Goal: Transaction & Acquisition: Purchase product/service

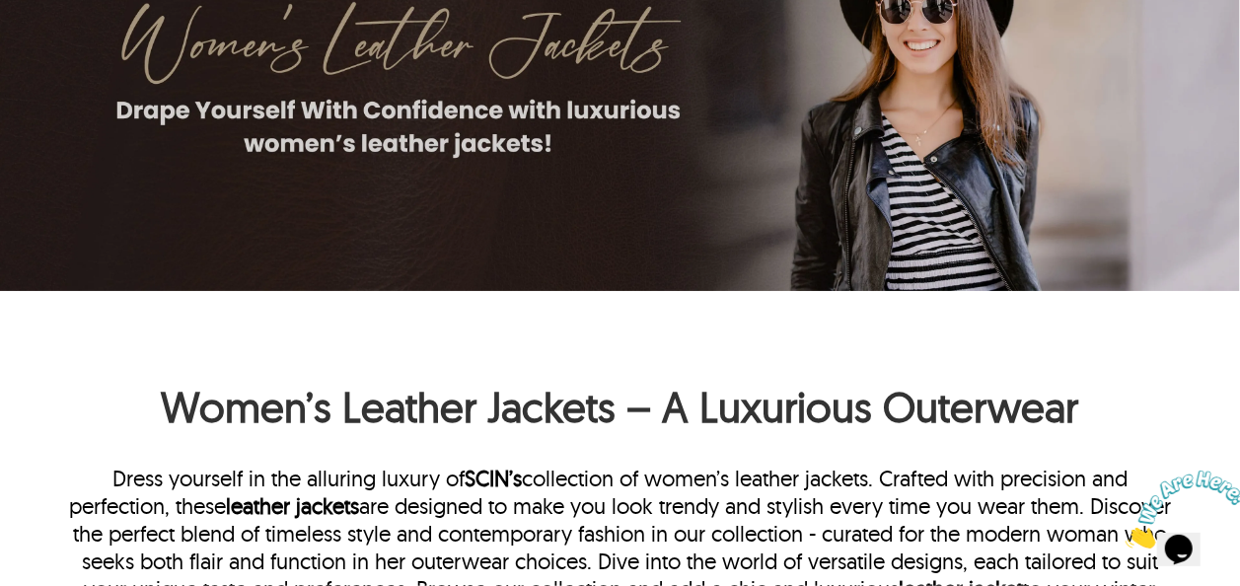
scroll to position [99, 0]
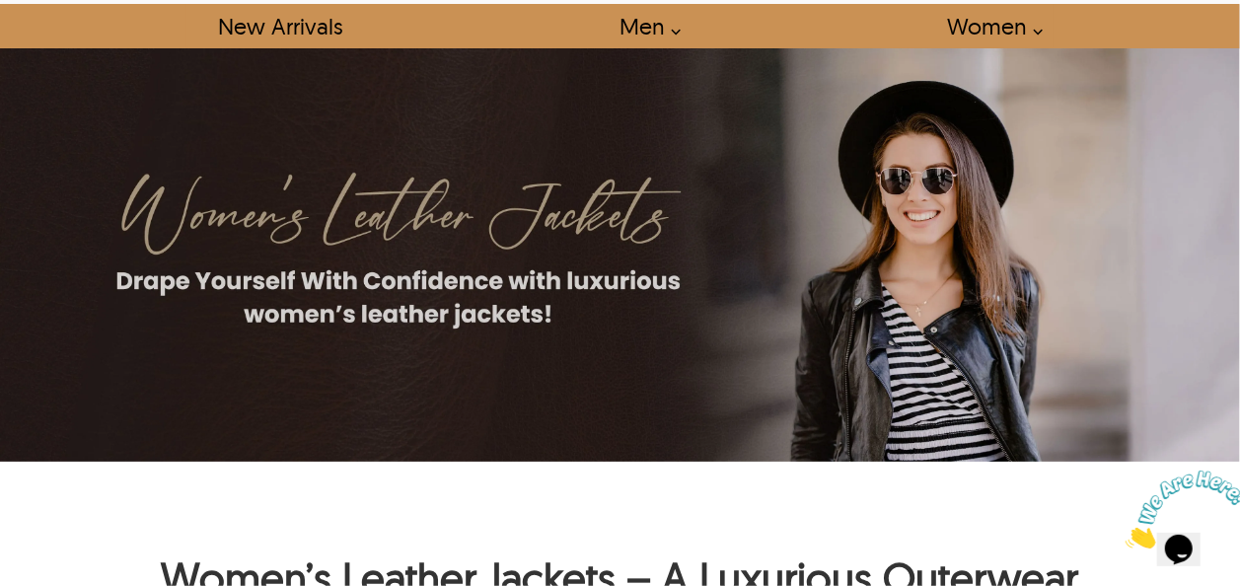
click at [265, 516] on h1 "Women’s Leather Jackets – A Luxurious Outerwear" at bounding box center [620, 556] width 1116 height 114
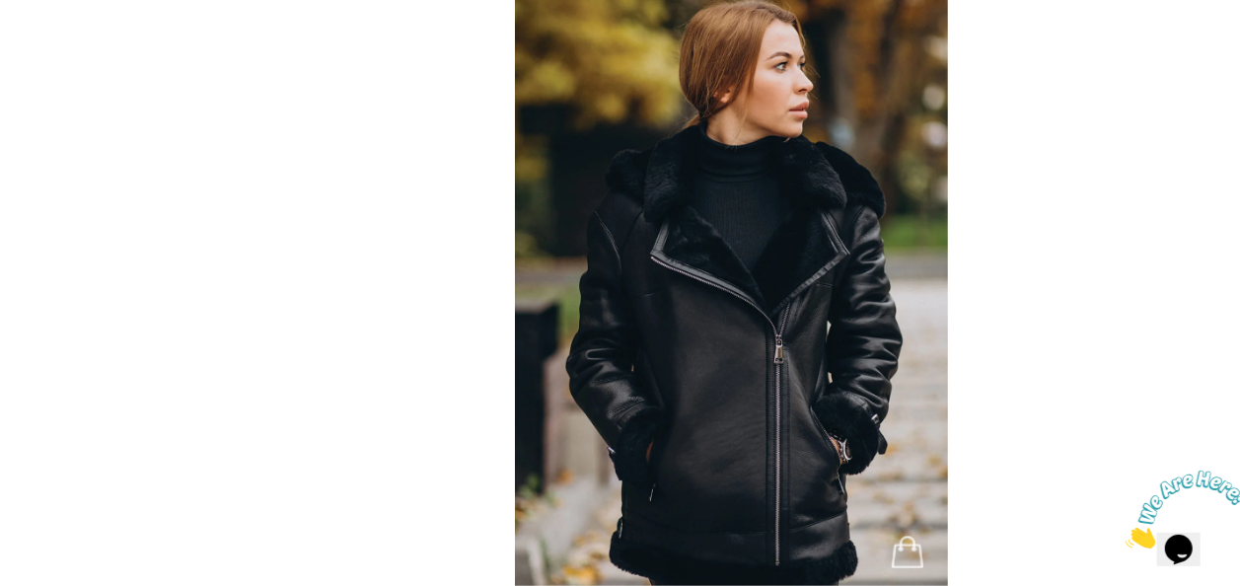
scroll to position [1085, 0]
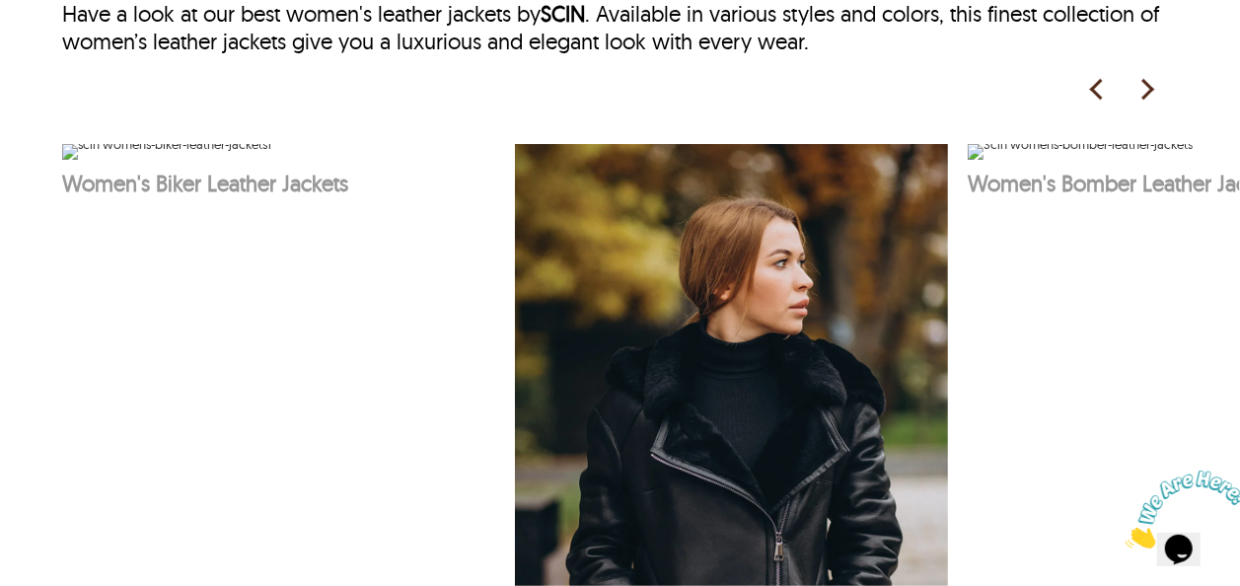
click at [1149, 87] on img at bounding box center [1147, 90] width 30 height 30
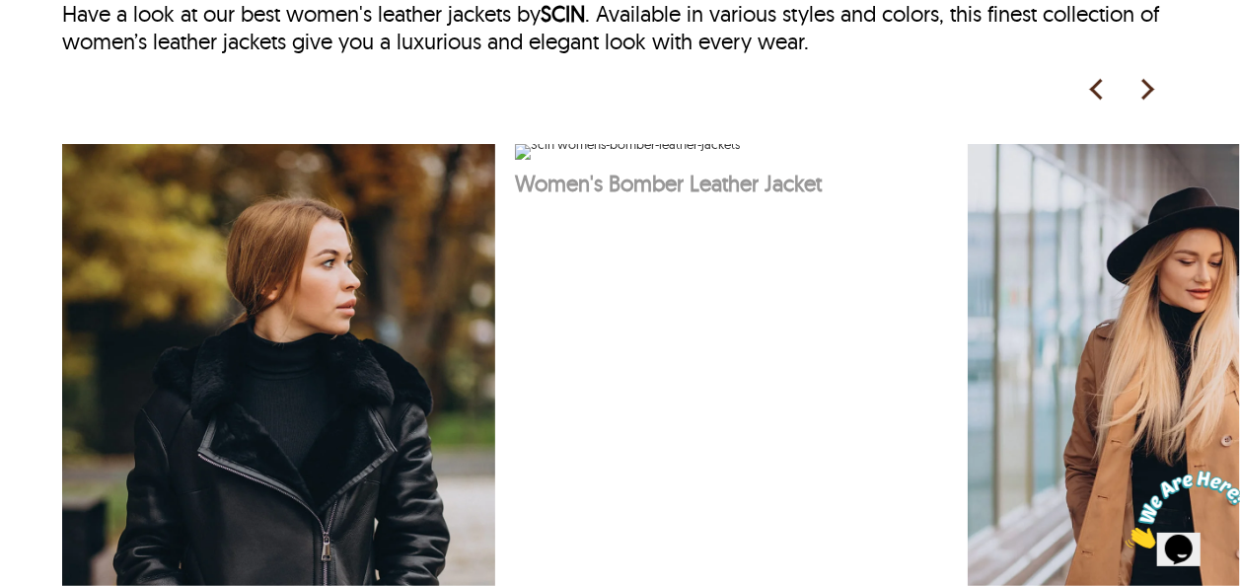
click at [1141, 79] on img at bounding box center [1147, 90] width 30 height 30
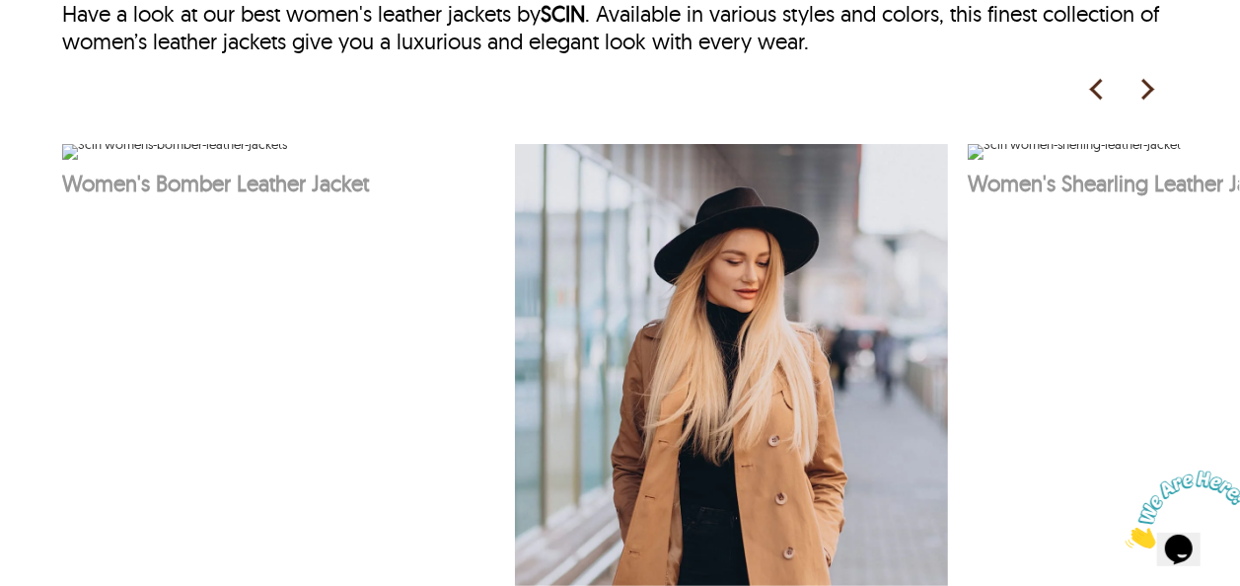
click at [1151, 87] on img at bounding box center [1147, 90] width 30 height 30
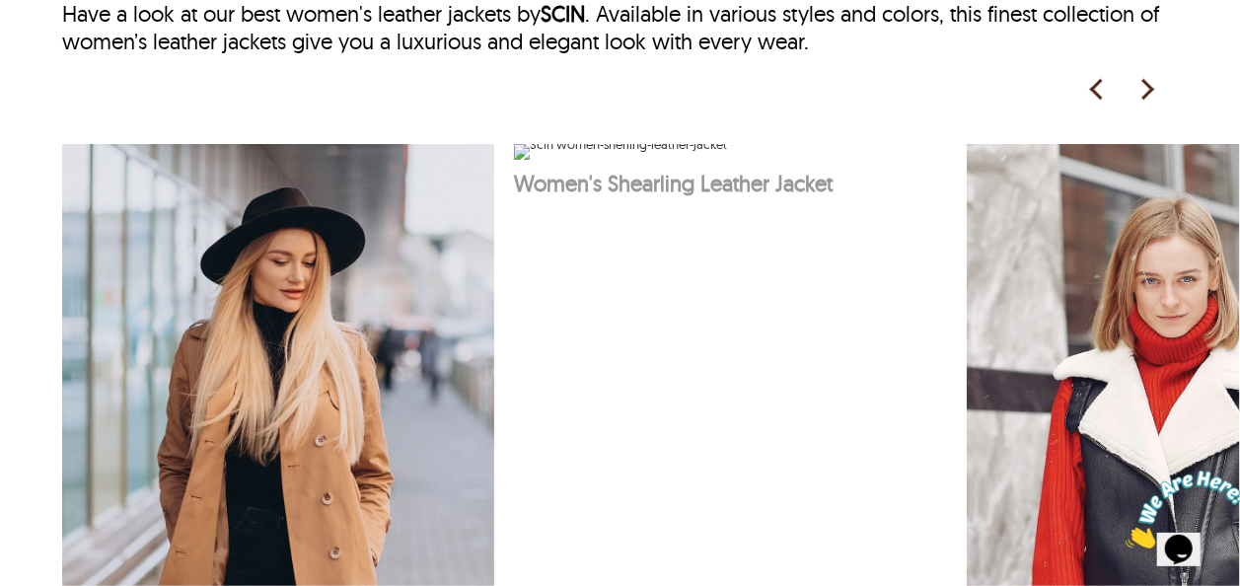
click at [1146, 78] on img at bounding box center [1147, 90] width 30 height 30
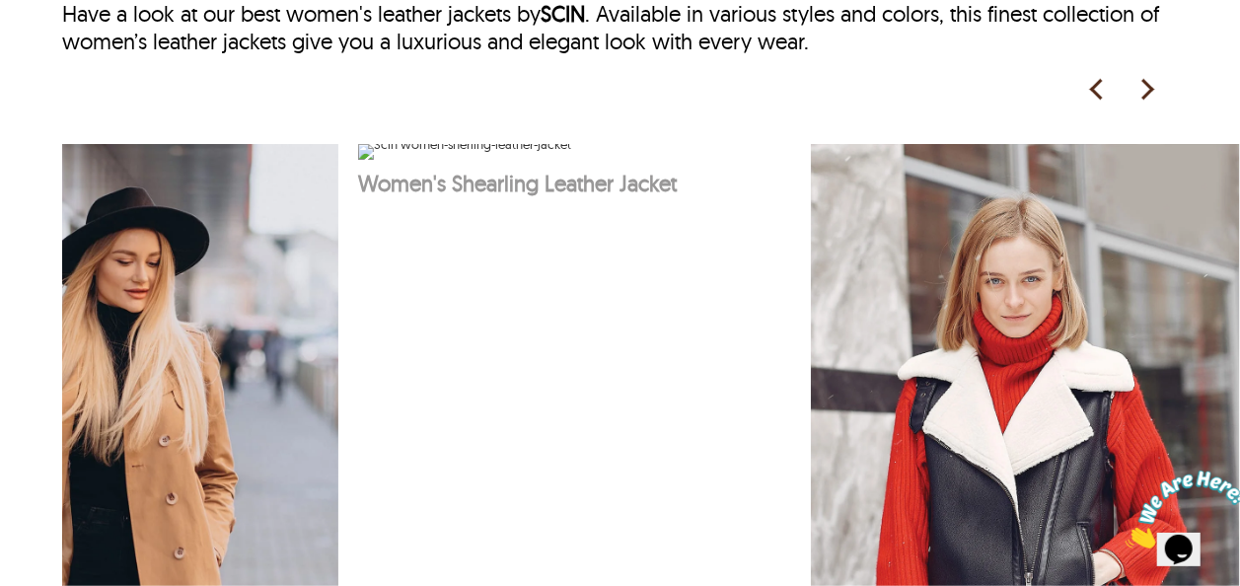
scroll to position [0, 1519]
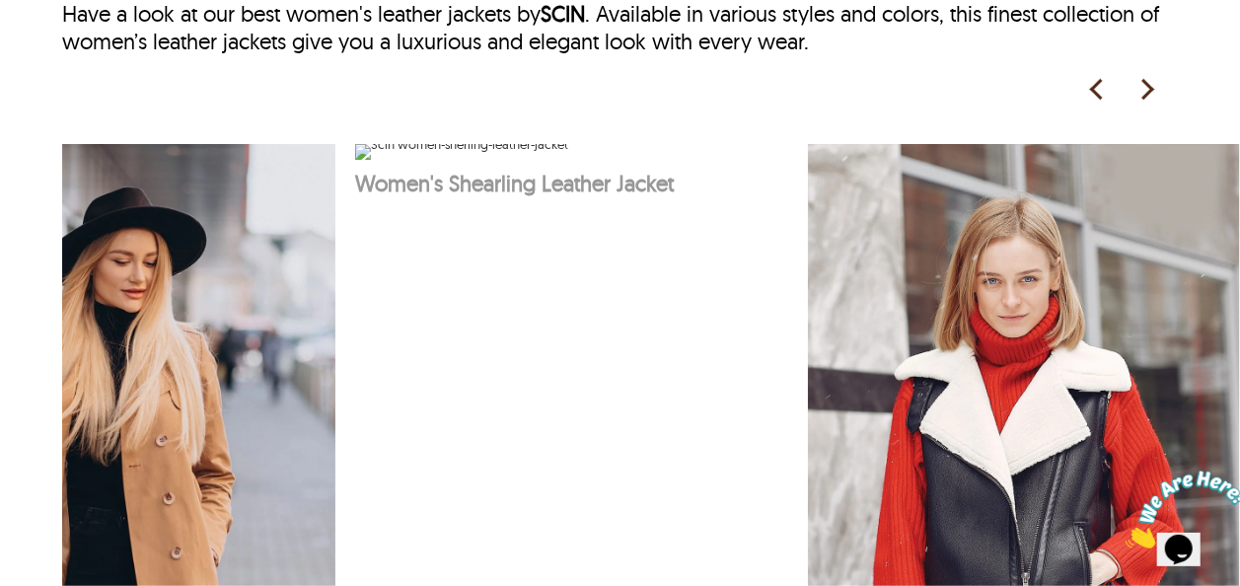
click at [1146, 78] on img at bounding box center [1147, 90] width 30 height 30
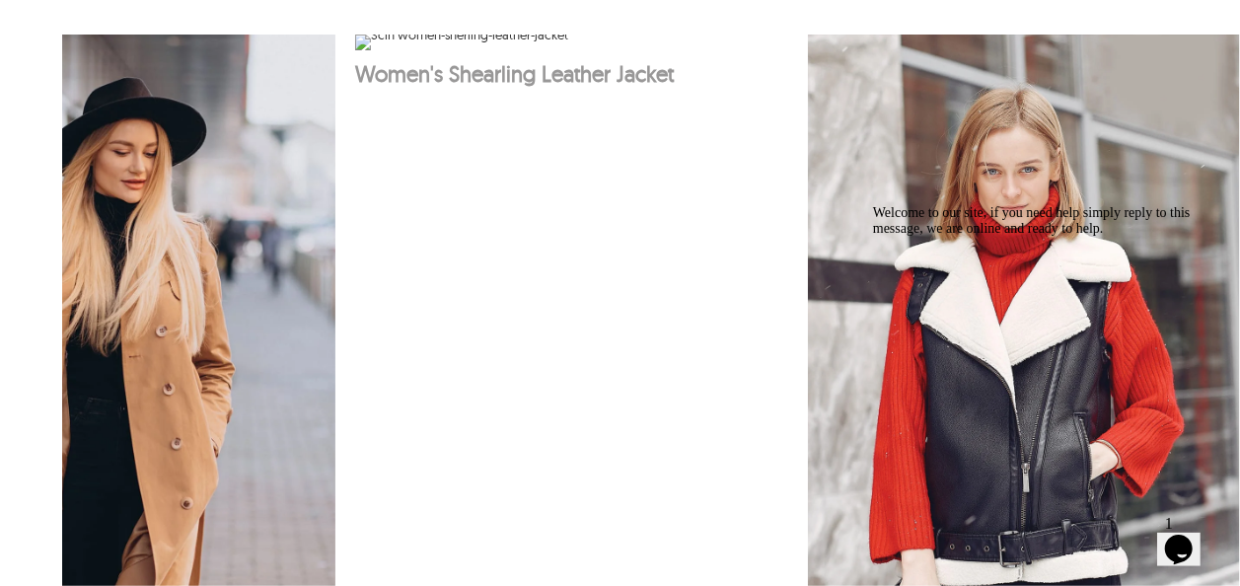
scroll to position [1085, 0]
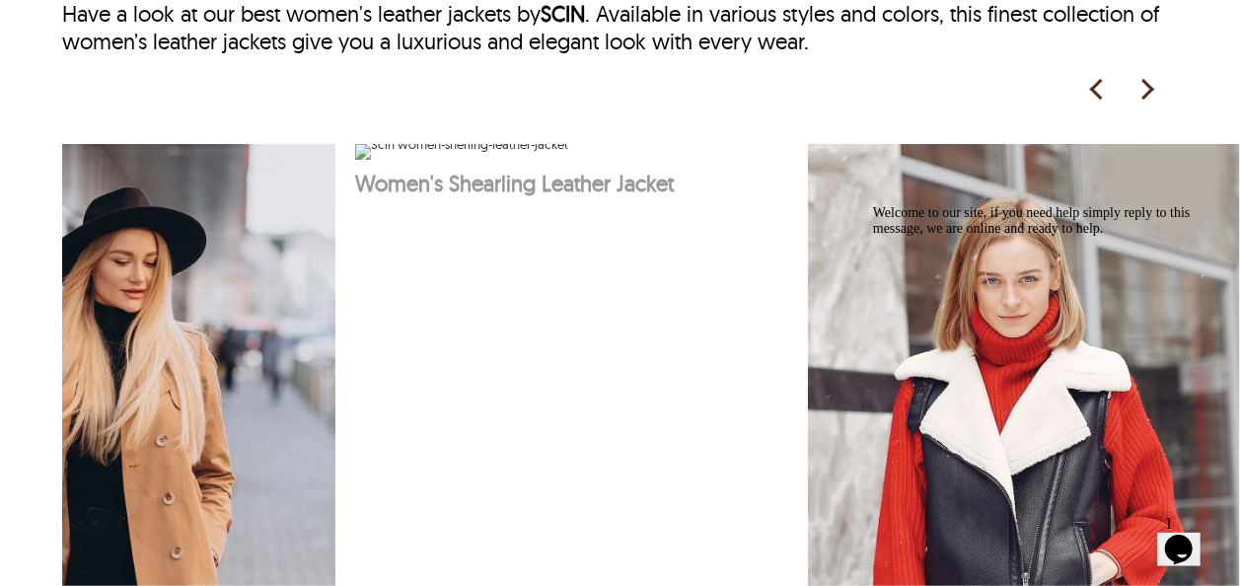
click at [1096, 89] on img at bounding box center [1097, 90] width 30 height 30
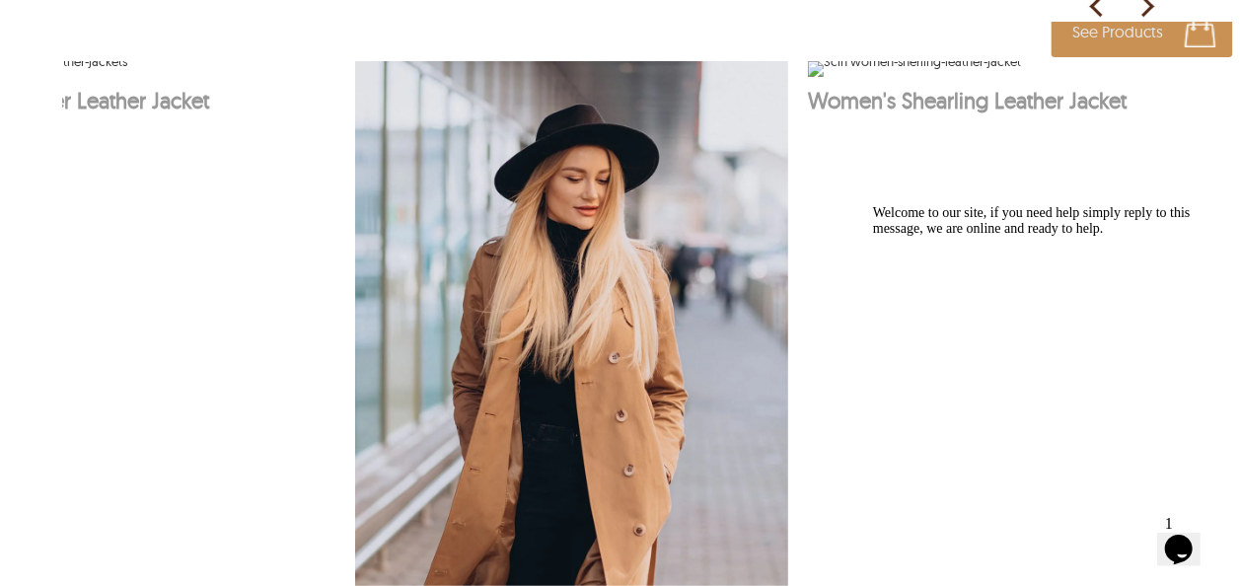
scroll to position [987, 0]
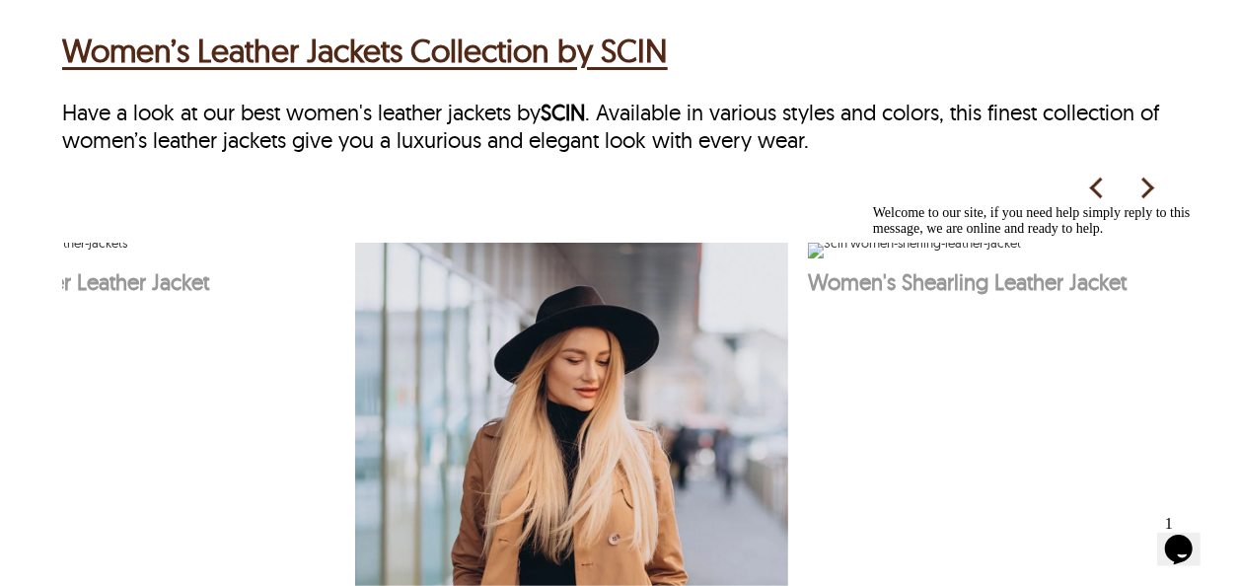
click at [1095, 181] on img at bounding box center [1097, 189] width 30 height 30
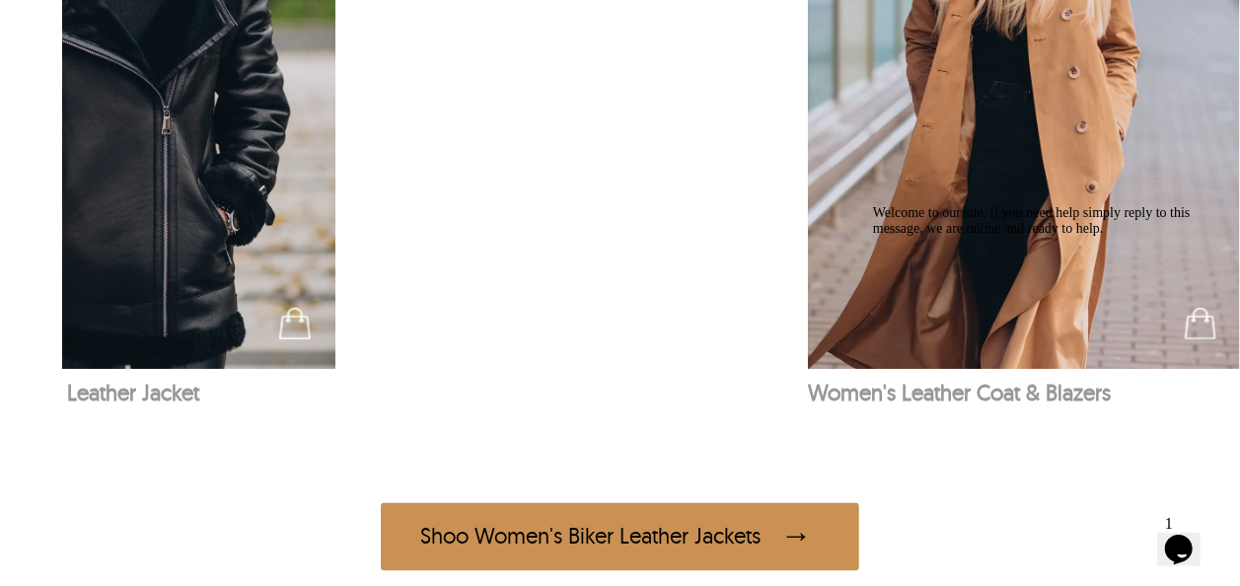
scroll to position [1579, 0]
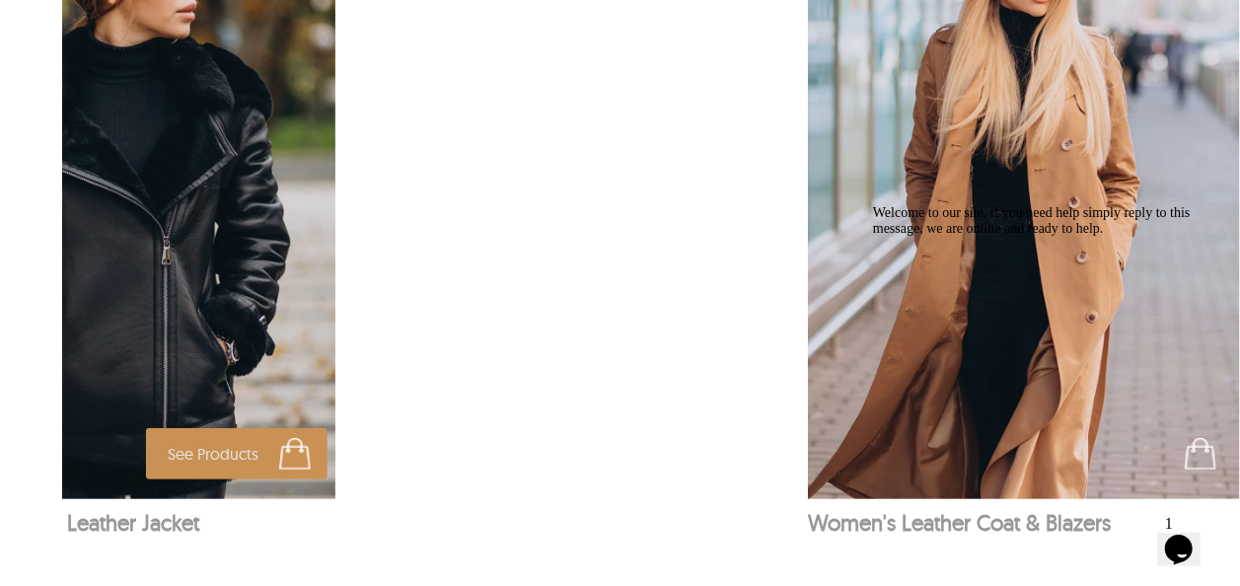
click at [185, 289] on img at bounding box center [119, 173] width 434 height 651
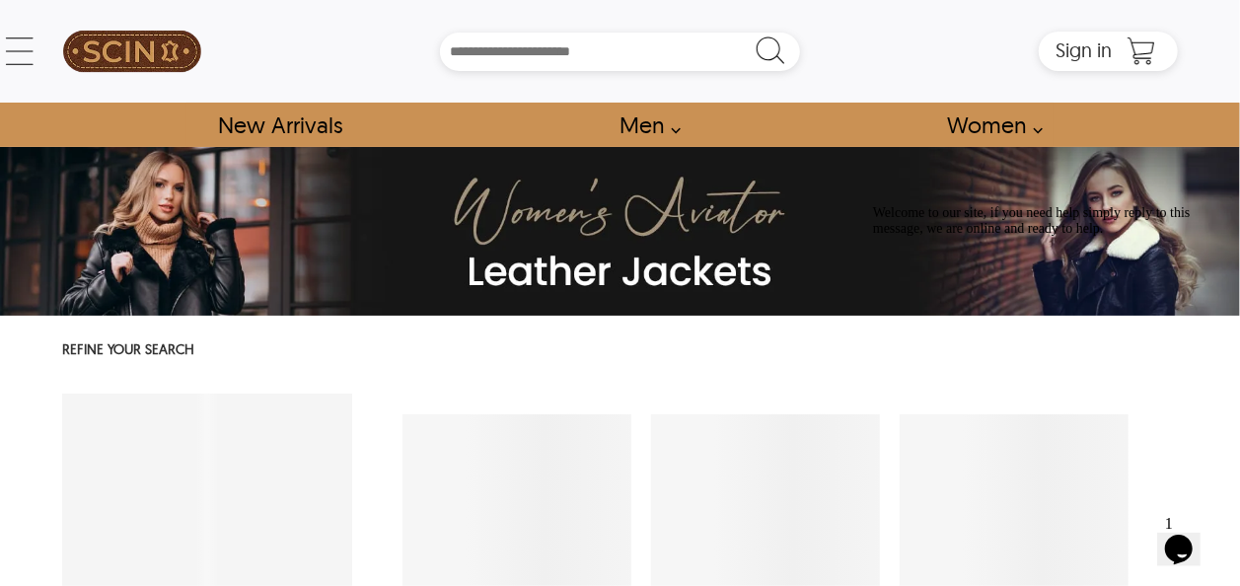
select select "********"
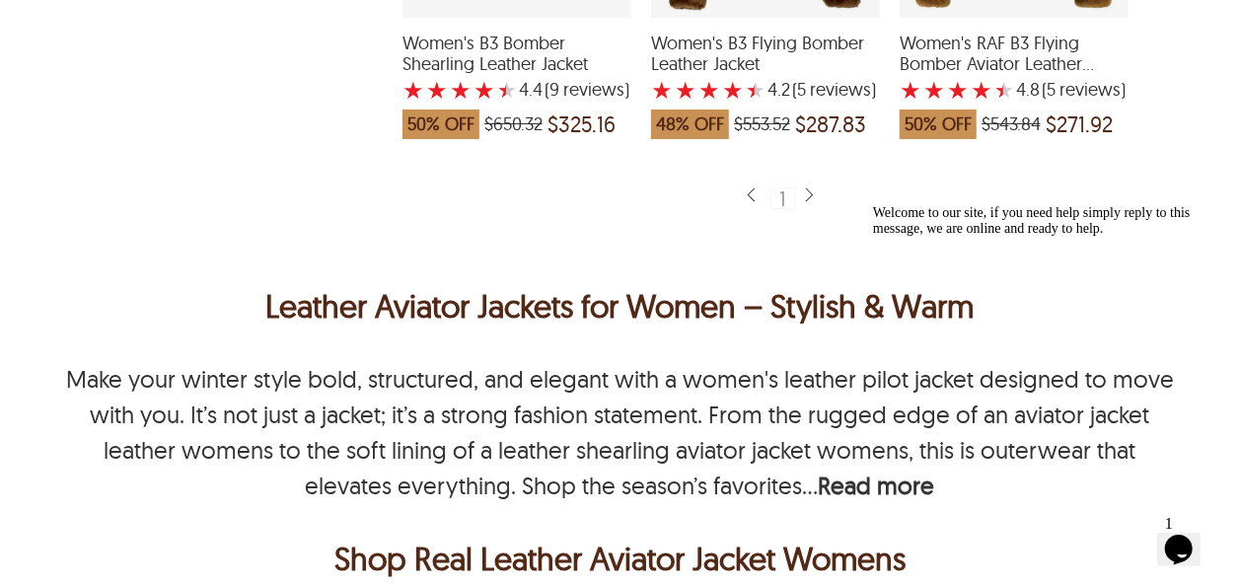
scroll to position [987, 0]
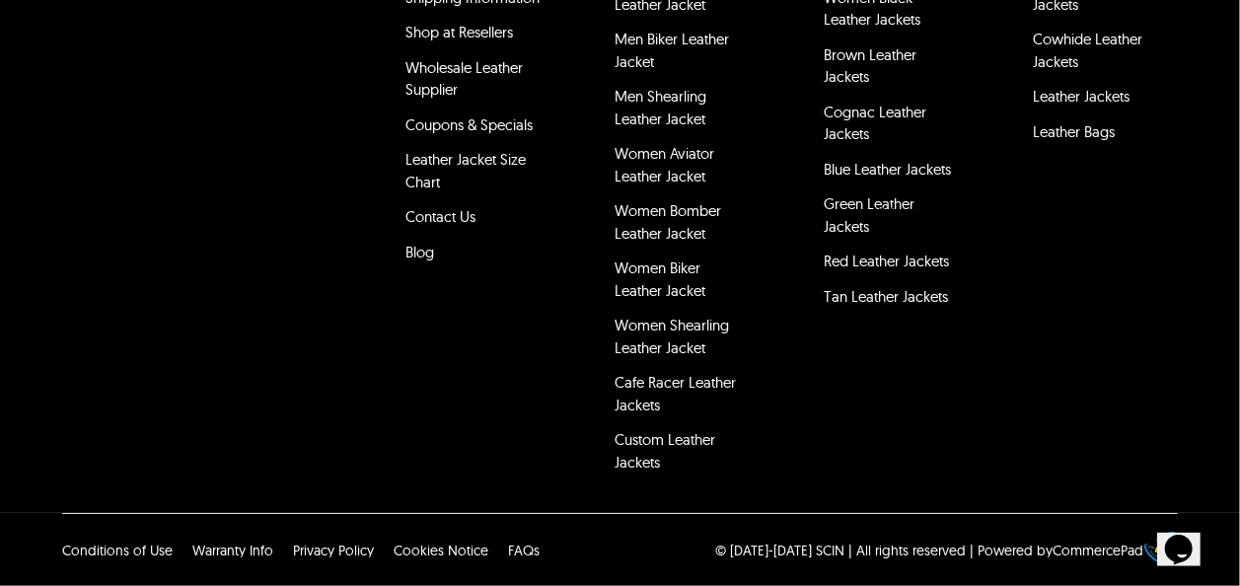
scroll to position [987, 0]
